Goal: Transaction & Acquisition: Purchase product/service

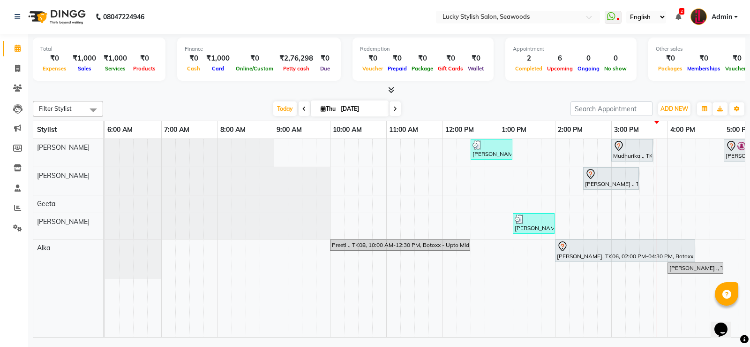
scroll to position [0, 186]
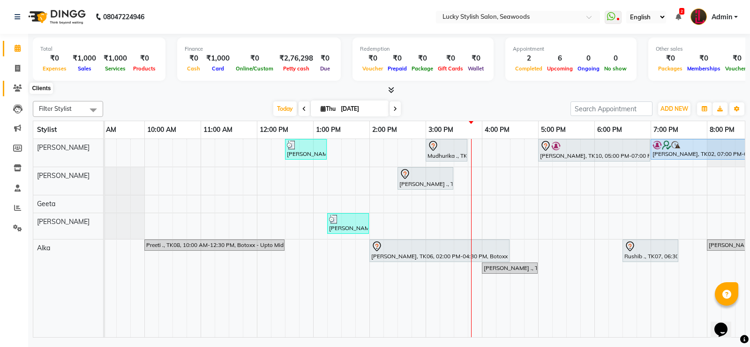
click at [20, 83] on span at bounding box center [17, 88] width 16 height 11
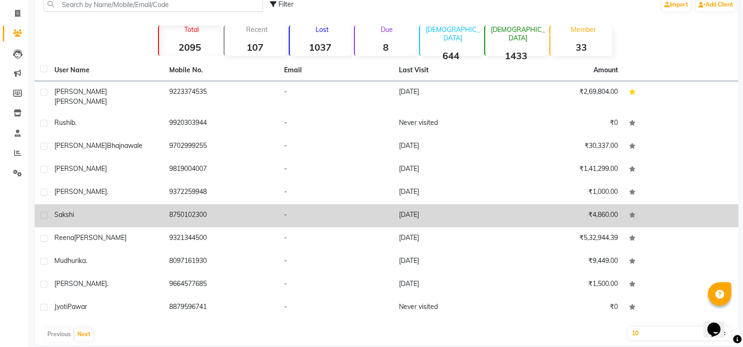
scroll to position [60, 0]
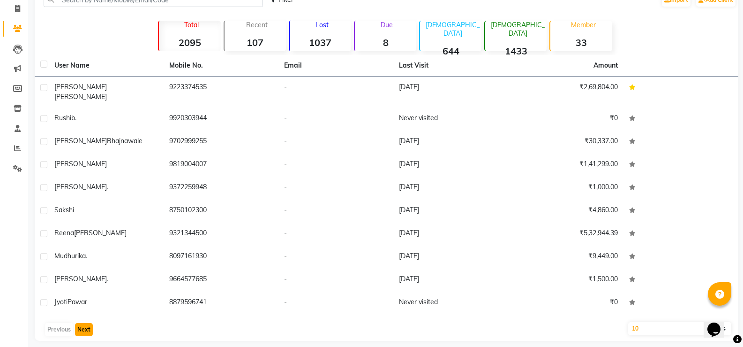
click at [88, 324] on button "Next" at bounding box center [84, 329] width 18 height 13
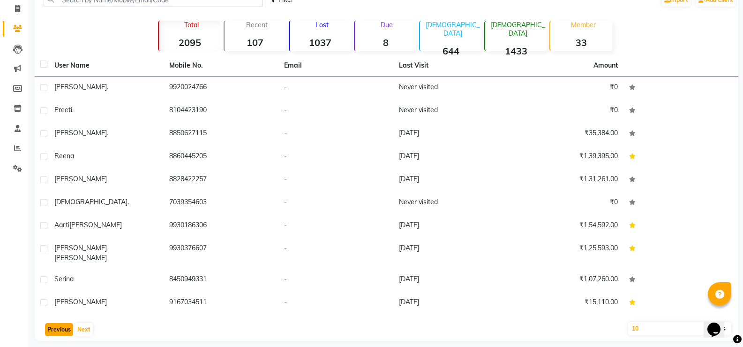
click at [69, 323] on button "Previous" at bounding box center [59, 329] width 28 height 13
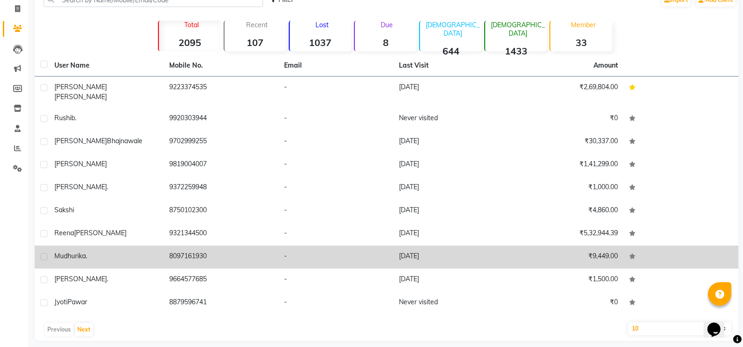
click at [168, 247] on td "8097161930" at bounding box center [221, 256] width 115 height 23
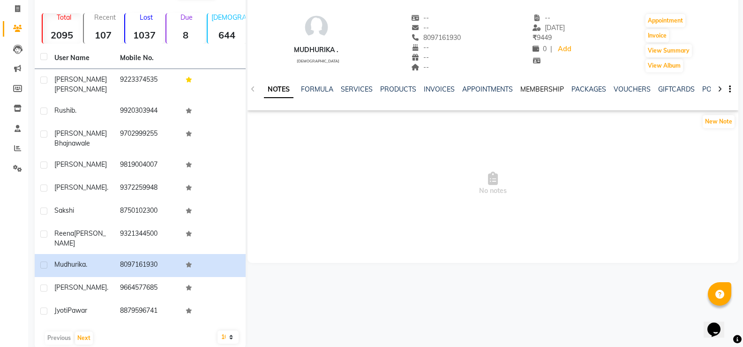
click at [546, 89] on link "MEMBERSHIP" at bounding box center [543, 89] width 44 height 8
click at [308, 89] on link "SERVICES" at bounding box center [311, 89] width 32 height 8
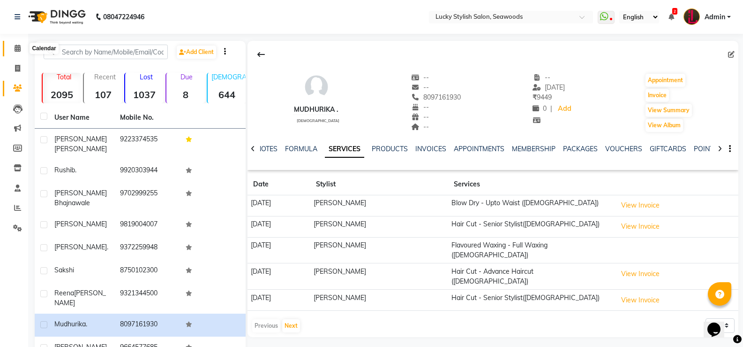
click at [17, 49] on icon at bounding box center [18, 48] width 6 height 7
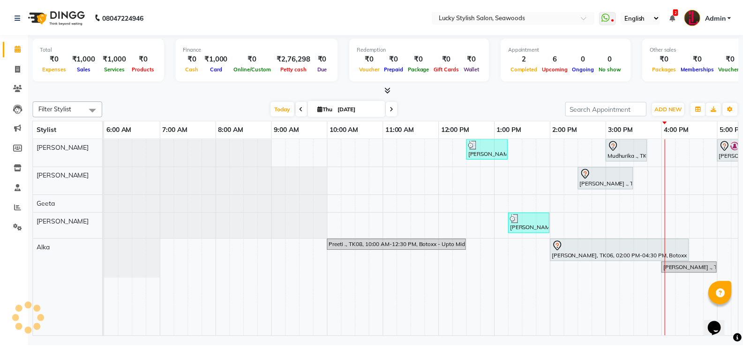
scroll to position [0, 317]
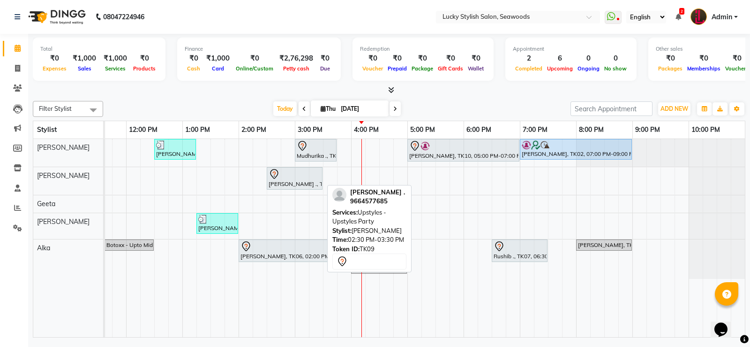
click at [298, 181] on div "[PERSON_NAME] ., TK09, 02:30 PM-03:30 PM, Upstyles - Upstyles Party" at bounding box center [295, 178] width 54 height 20
select select "7"
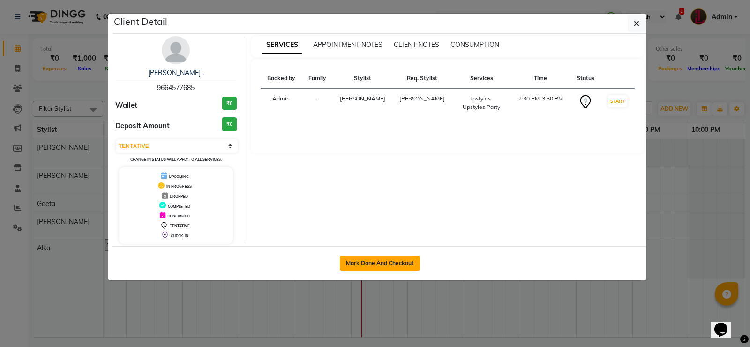
click at [373, 263] on button "Mark Done And Checkout" at bounding box center [380, 263] width 80 height 15
select select "service"
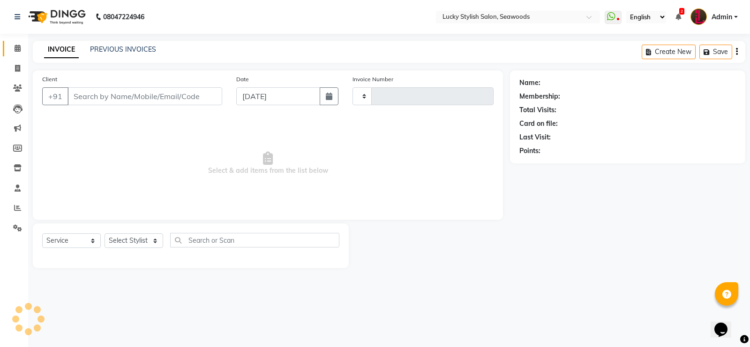
type input "0577"
select select "675"
type input "9664577685"
select select "10051"
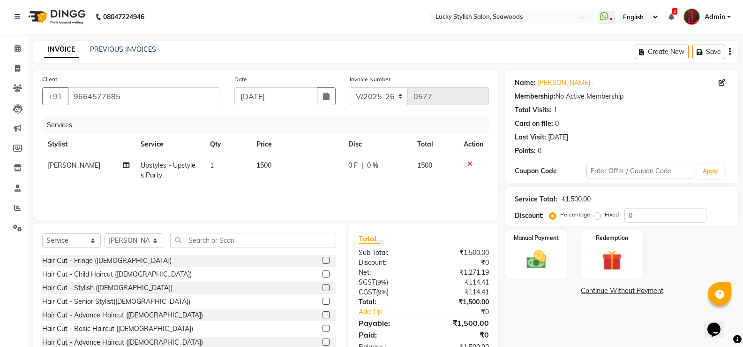
click at [259, 167] on span "1500" at bounding box center [264, 165] width 15 height 8
select select "10051"
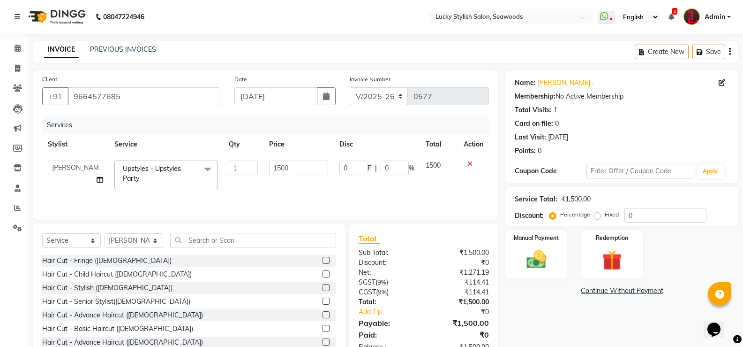
click at [259, 167] on td "1" at bounding box center [243, 175] width 40 height 40
click at [284, 171] on input "1500" at bounding box center [298, 167] width 59 height 15
type input "2000"
click at [426, 197] on div "Services Stylist Service Qty Price Disc Total Action Alka [PERSON_NAME] [PERSON…" at bounding box center [265, 163] width 447 height 94
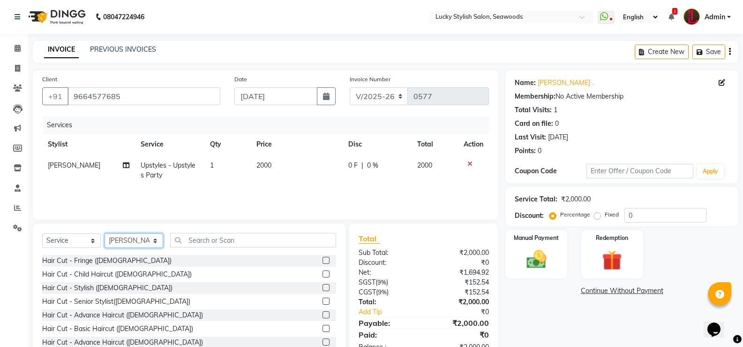
click at [128, 242] on select "Select Stylist Alka [PERSON_NAME] Geeta [PERSON_NAME]" at bounding box center [134, 240] width 59 height 15
select select "10014"
click at [105, 233] on select "Select Stylist Alka [PERSON_NAME] Geeta [PERSON_NAME]" at bounding box center [134, 240] width 59 height 15
click at [128, 165] on icon at bounding box center [126, 165] width 7 height 7
select select "10051"
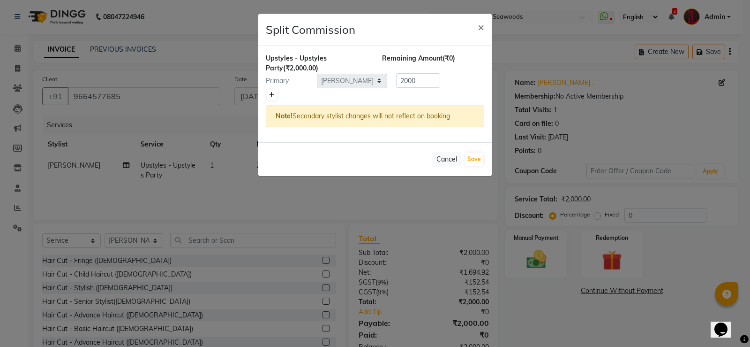
click at [271, 93] on icon at bounding box center [271, 95] width 5 height 6
type input "1000"
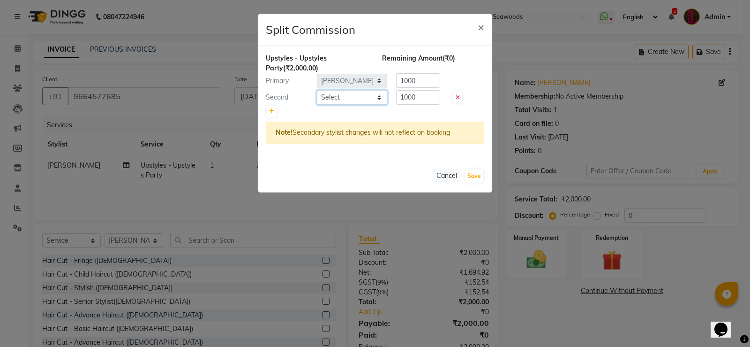
click at [384, 95] on select "Select Alka [PERSON_NAME] Geeta [PERSON_NAME]" at bounding box center [352, 97] width 70 height 15
select select "45461"
click at [317, 90] on select "Select Alka [PERSON_NAME] Geeta [PERSON_NAME]" at bounding box center [352, 97] width 70 height 15
click at [408, 99] on input "1000" at bounding box center [418, 97] width 44 height 15
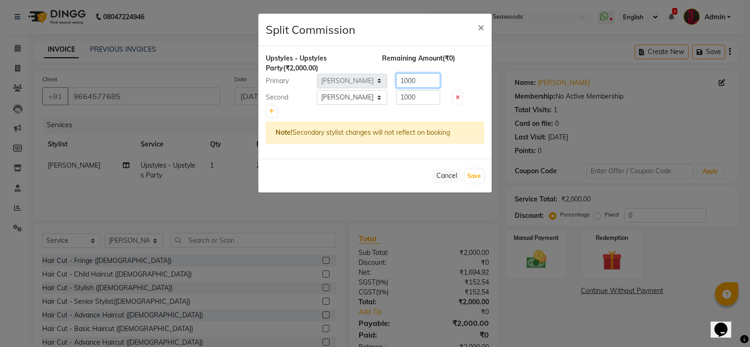
click at [402, 83] on input "1000" at bounding box center [418, 80] width 44 height 15
type input "1500"
click at [482, 59] on div "Remaining Amount (-₹500.00)" at bounding box center [433, 63] width 116 height 20
click at [473, 72] on div "Remaining Amount (-₹500.00)" at bounding box center [433, 63] width 116 height 20
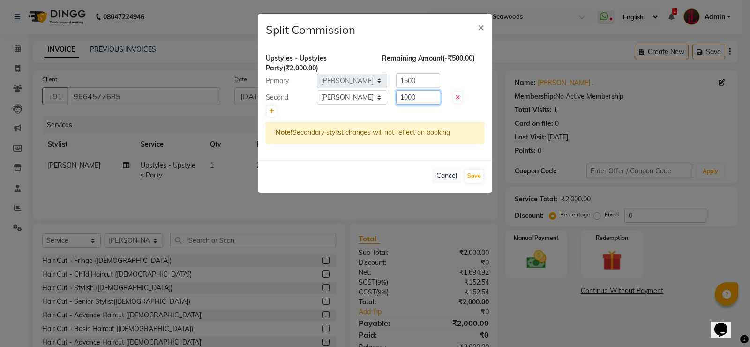
click at [409, 104] on input "1000" at bounding box center [418, 97] width 44 height 15
type input "500"
click at [444, 117] on div at bounding box center [375, 111] width 219 height 13
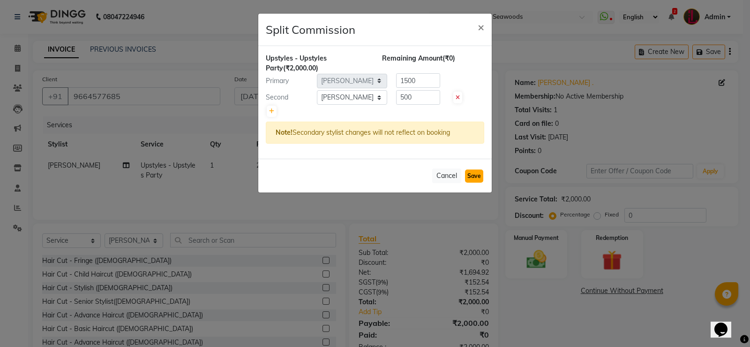
click at [482, 177] on button "Save" at bounding box center [474, 175] width 18 height 13
select select "Select"
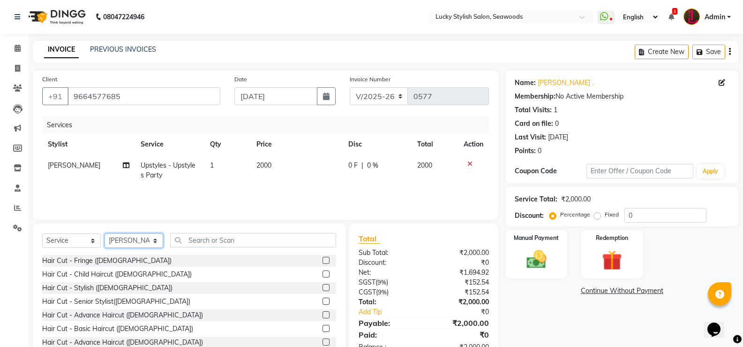
click at [151, 242] on select "Select Stylist Alka [PERSON_NAME] Geeta [PERSON_NAME]" at bounding box center [134, 240] width 59 height 15
click at [207, 240] on input "text" at bounding box center [253, 240] width 166 height 15
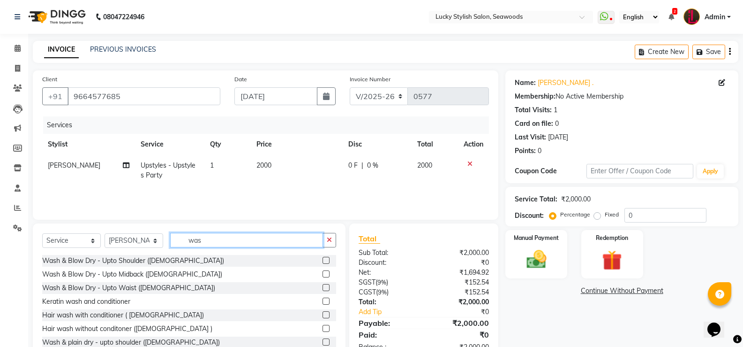
type input "was"
click at [323, 273] on label at bounding box center [326, 273] width 7 height 7
click at [323, 273] on input "checkbox" at bounding box center [326, 274] width 6 height 6
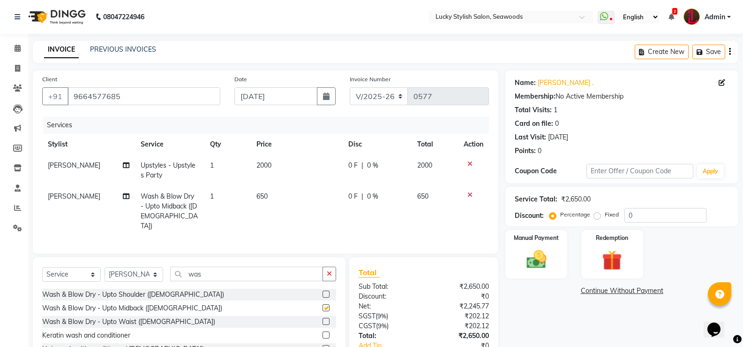
checkbox input "false"
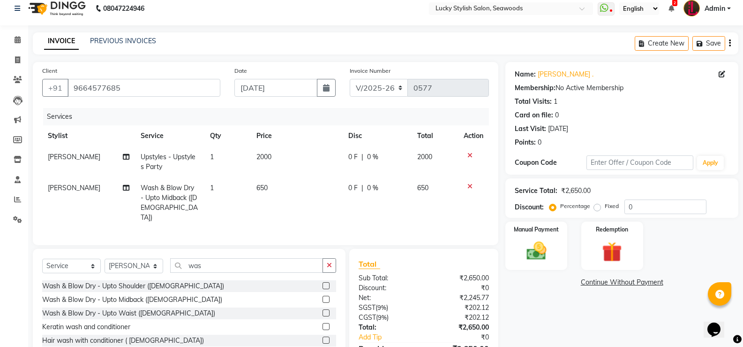
scroll to position [60, 0]
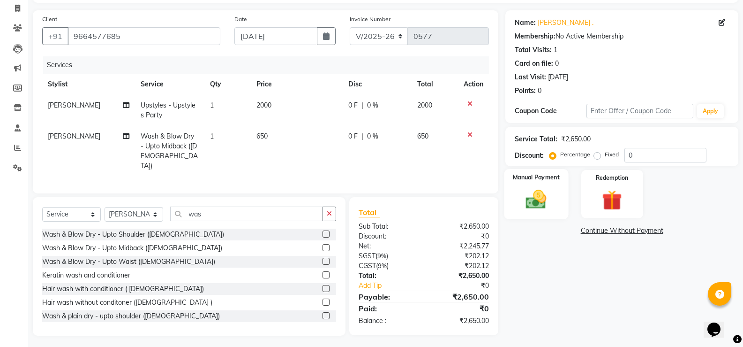
click at [552, 203] on img at bounding box center [536, 199] width 33 height 24
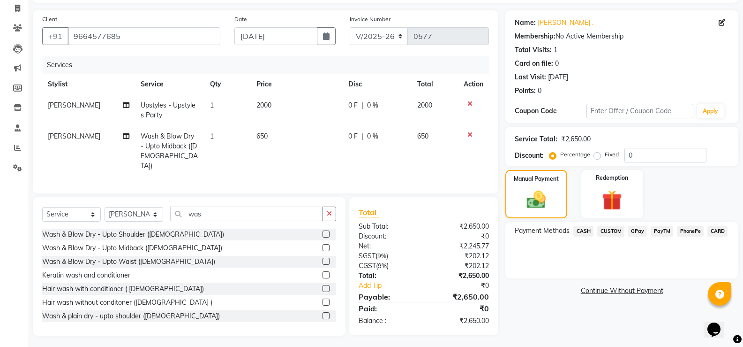
click at [638, 234] on span "GPay" at bounding box center [637, 231] width 19 height 11
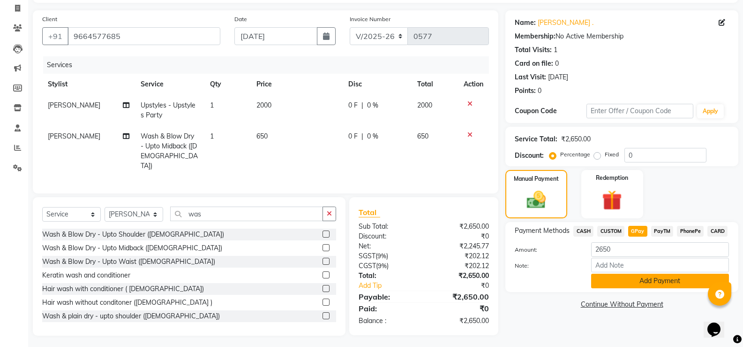
click at [662, 278] on button "Add Payment" at bounding box center [660, 280] width 138 height 15
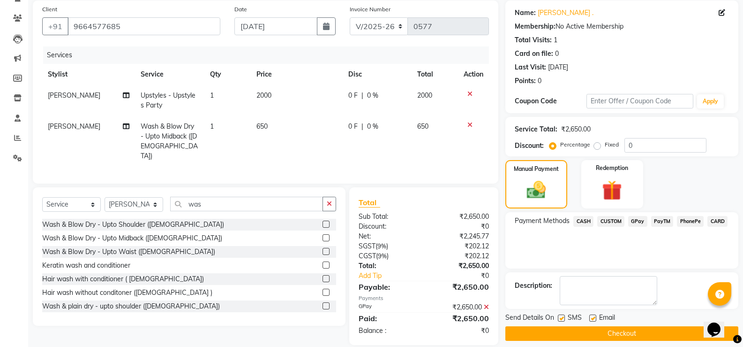
scroll to position [79, 0]
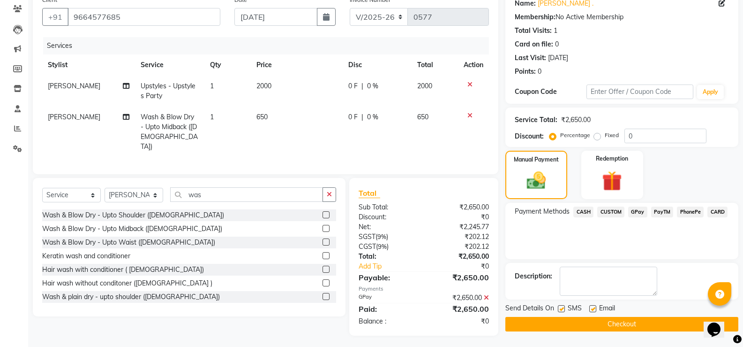
click at [626, 323] on button "Checkout" at bounding box center [622, 324] width 233 height 15
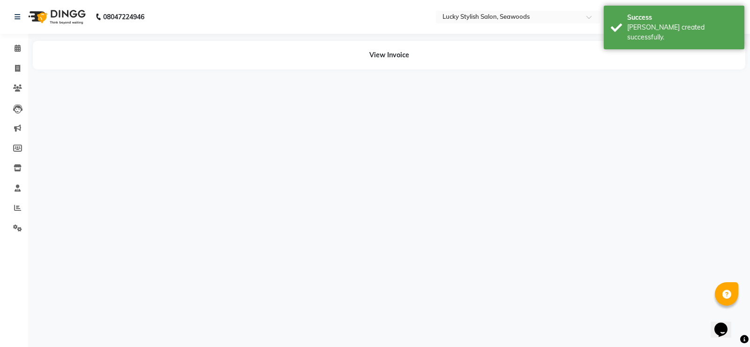
select select "10051"
select select "45461"
select select "10014"
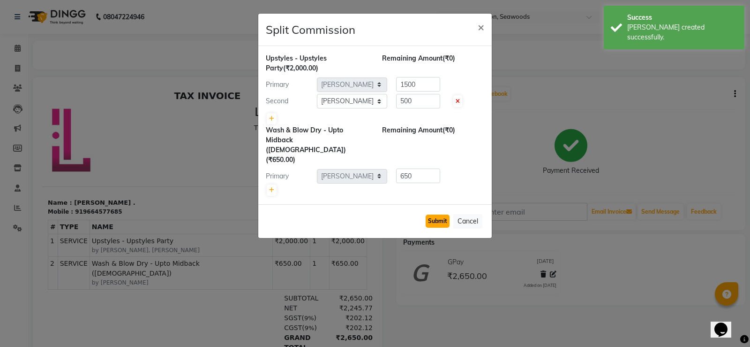
click at [442, 214] on button "Submit" at bounding box center [438, 220] width 24 height 13
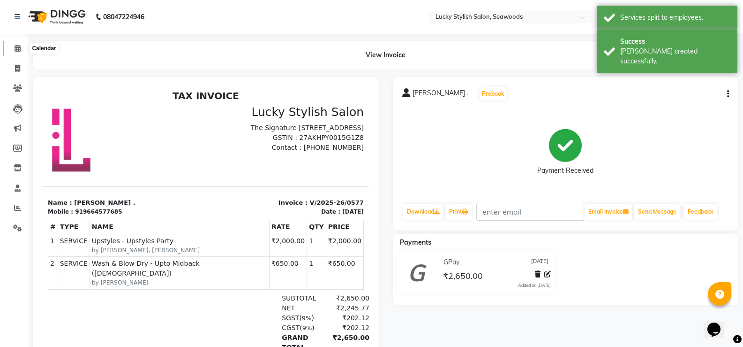
click at [10, 51] on span at bounding box center [17, 48] width 16 height 11
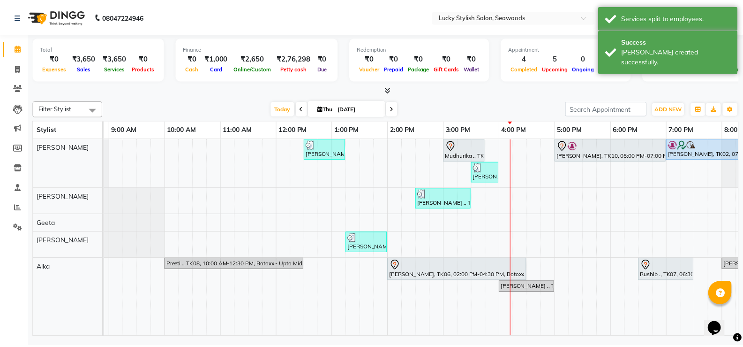
scroll to position [0, 242]
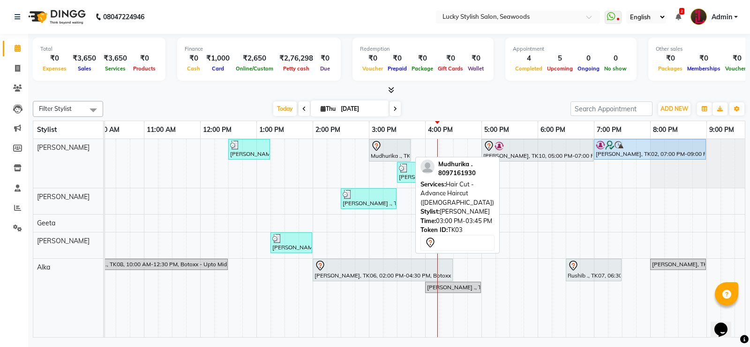
click at [393, 142] on div at bounding box center [390, 145] width 38 height 11
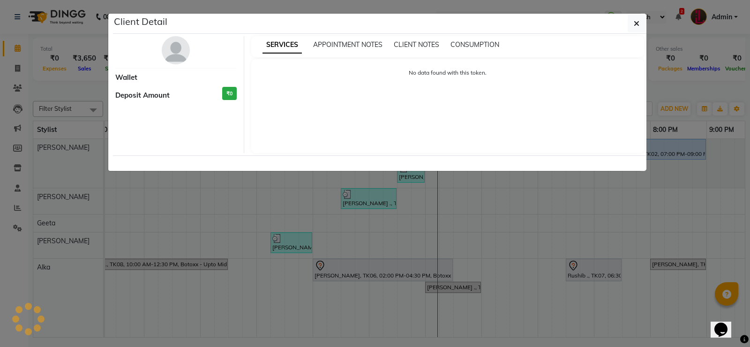
select select "7"
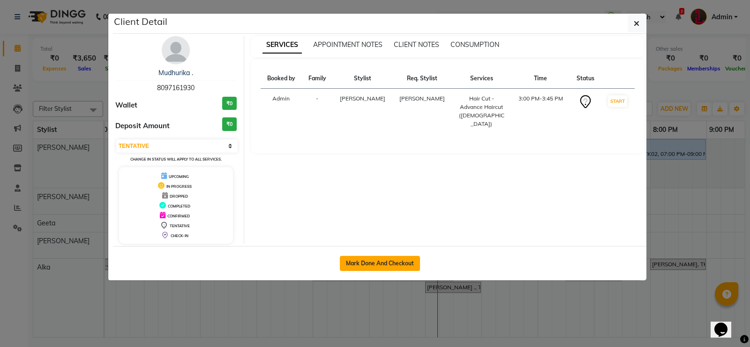
click at [384, 259] on button "Mark Done And Checkout" at bounding box center [380, 263] width 80 height 15
select select "675"
select select "service"
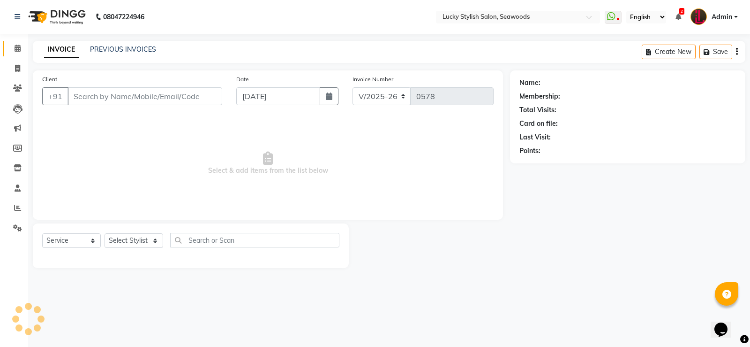
type input "8097161930"
select select "10014"
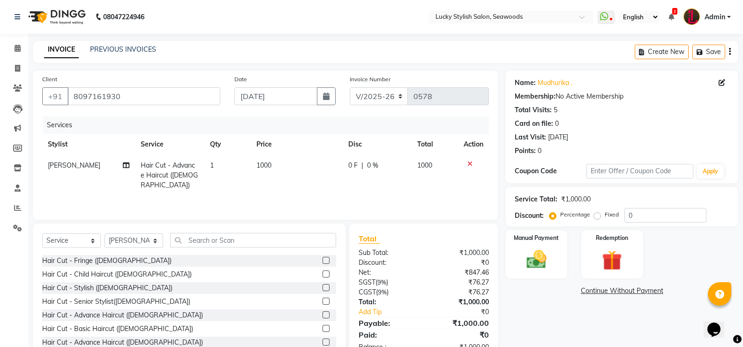
click at [263, 169] on td "1000" at bounding box center [297, 175] width 92 height 41
select select "10014"
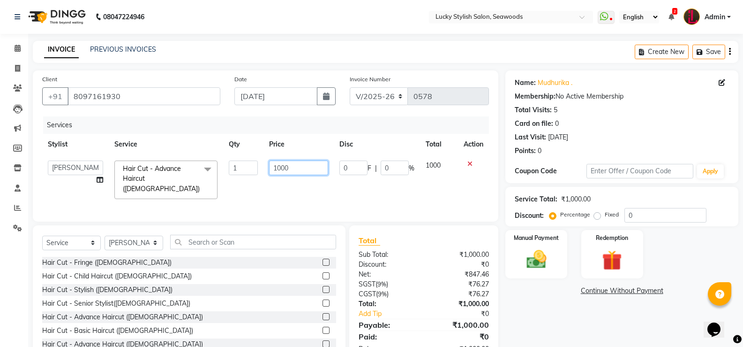
click at [278, 164] on input "1000" at bounding box center [298, 167] width 59 height 15
type input "1100"
click at [426, 176] on td "1000" at bounding box center [439, 180] width 38 height 50
select select "10014"
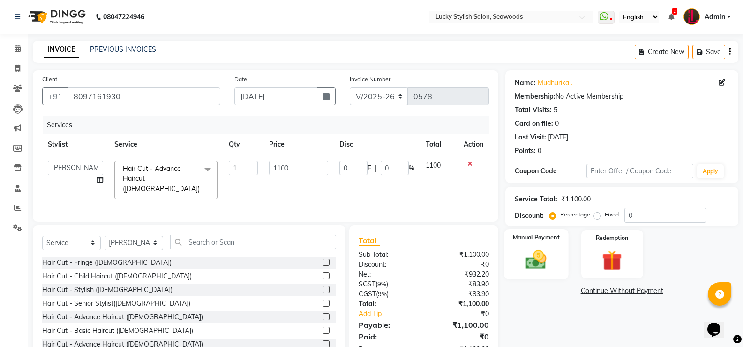
click at [537, 254] on img at bounding box center [536, 259] width 33 height 24
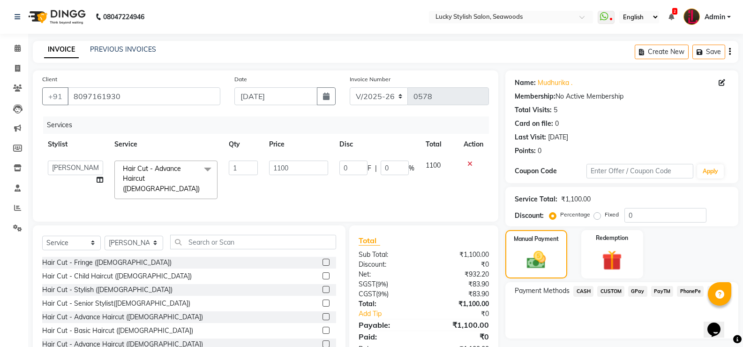
click at [633, 287] on span "GPay" at bounding box center [637, 291] width 19 height 11
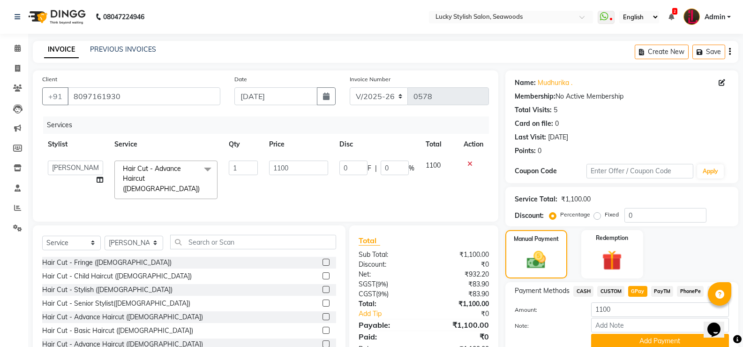
scroll to position [38, 0]
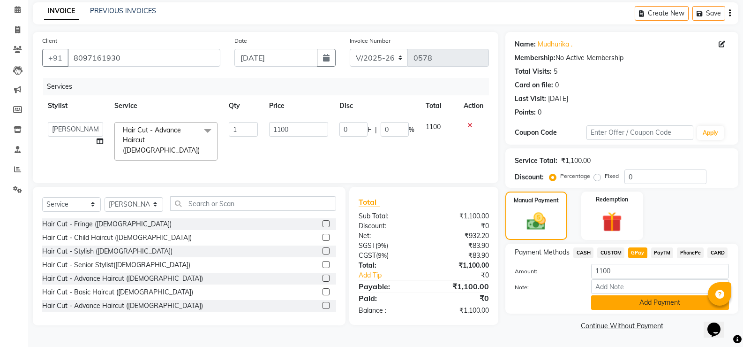
click at [649, 302] on button "Add Payment" at bounding box center [660, 302] width 138 height 15
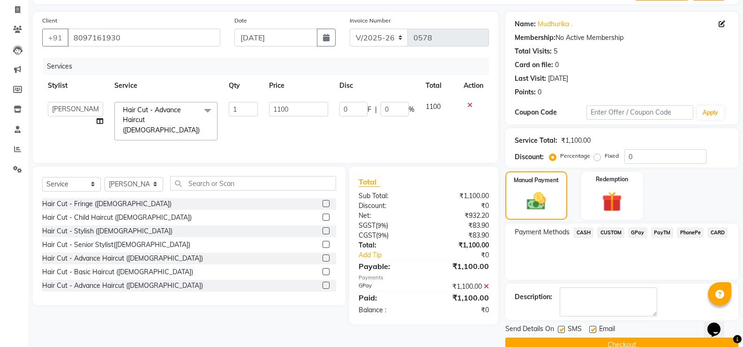
scroll to position [78, 0]
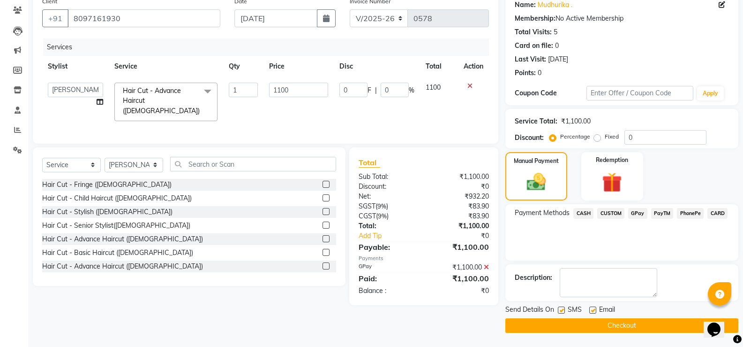
click at [646, 320] on button "Checkout" at bounding box center [622, 325] width 233 height 15
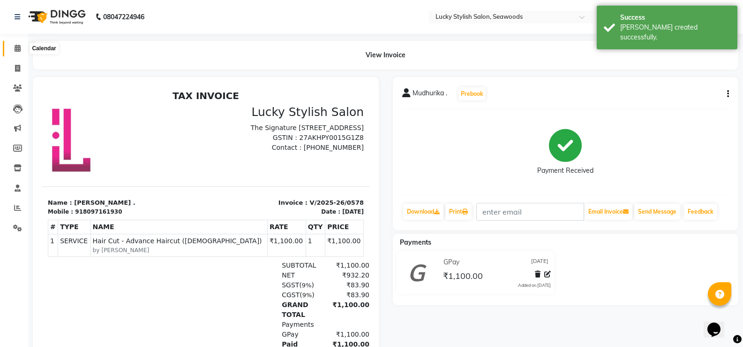
click at [15, 47] on icon at bounding box center [18, 48] width 6 height 7
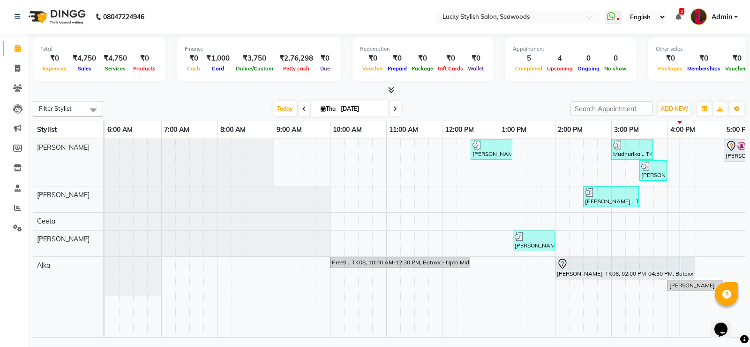
click at [392, 91] on icon at bounding box center [391, 89] width 6 height 7
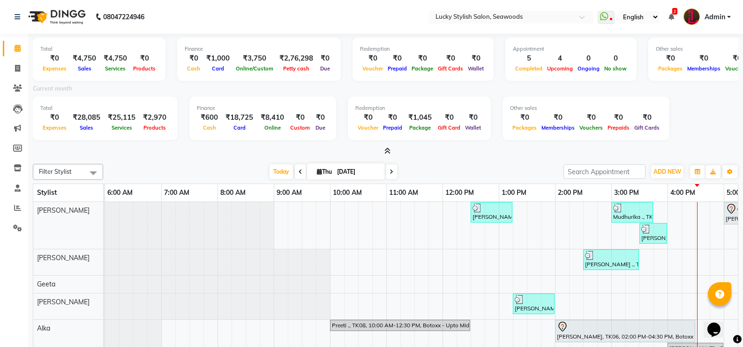
click at [390, 148] on icon at bounding box center [388, 150] width 6 height 7
